Goal: Navigation & Orientation: Go to known website

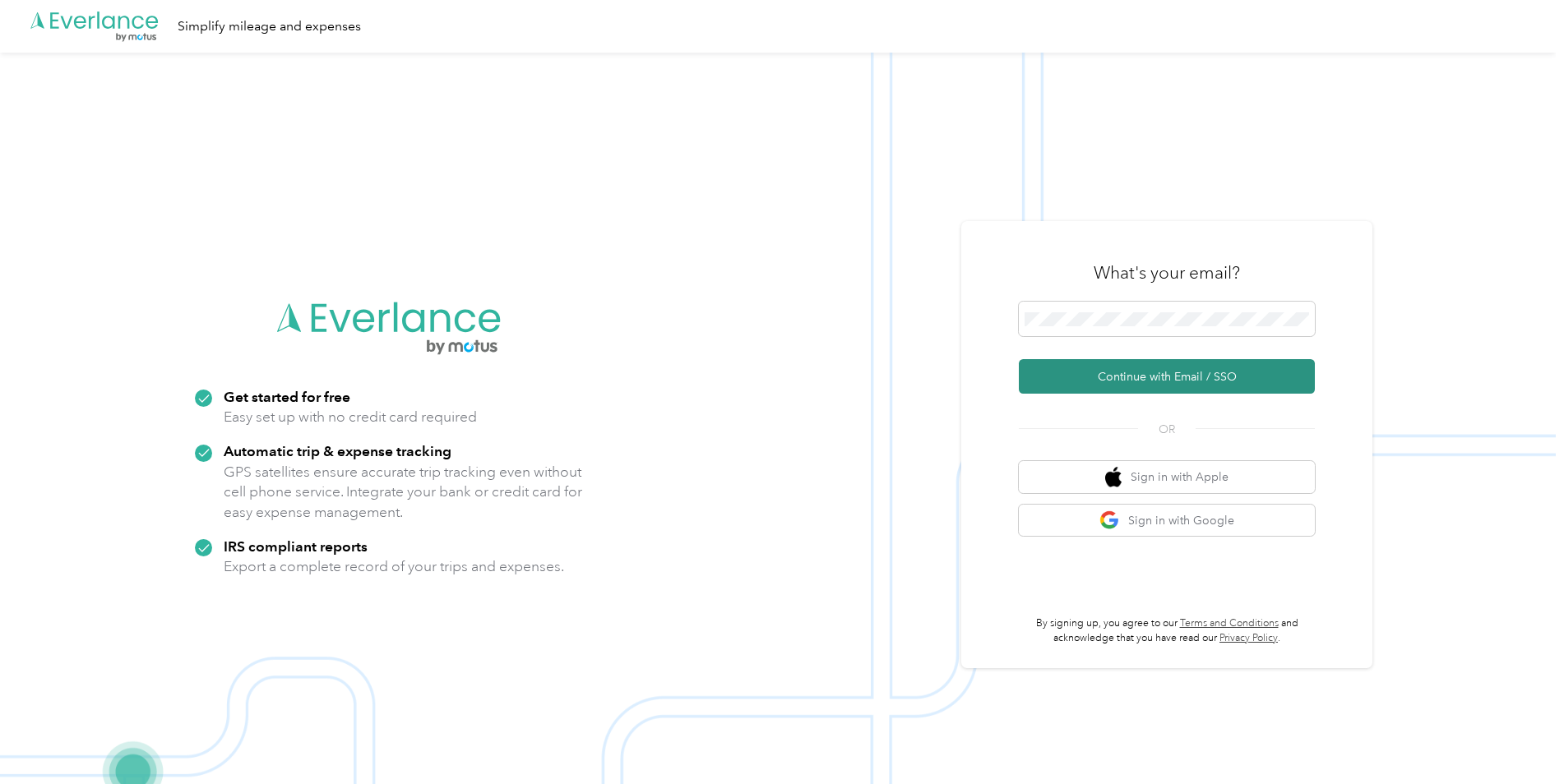
click at [1157, 366] on button "Continue with Email / SSO" at bounding box center [1166, 375] width 296 height 34
